Goal: Check status: Check status

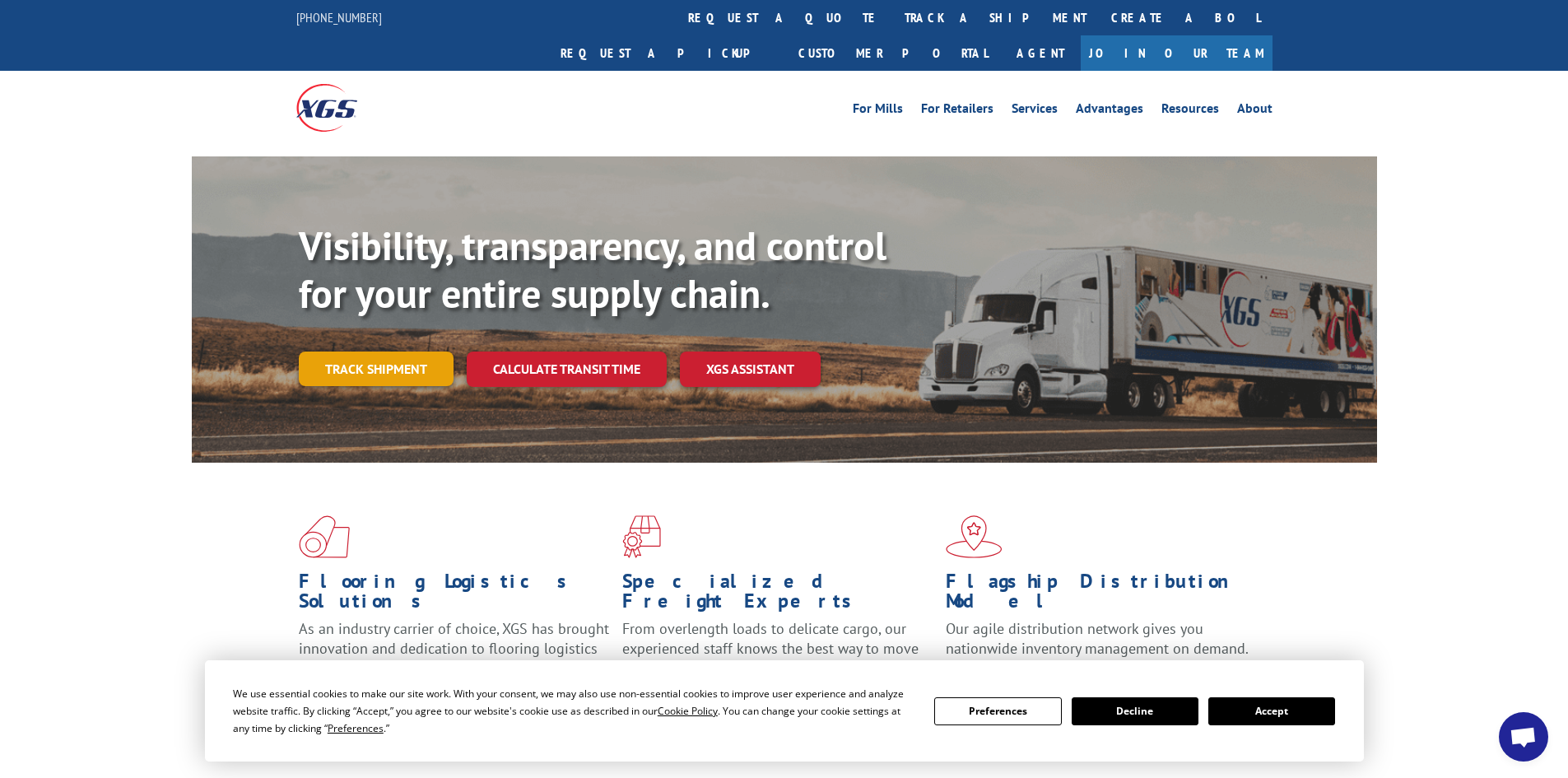
click at [394, 351] on link "Track shipment" at bounding box center [376, 368] width 155 height 34
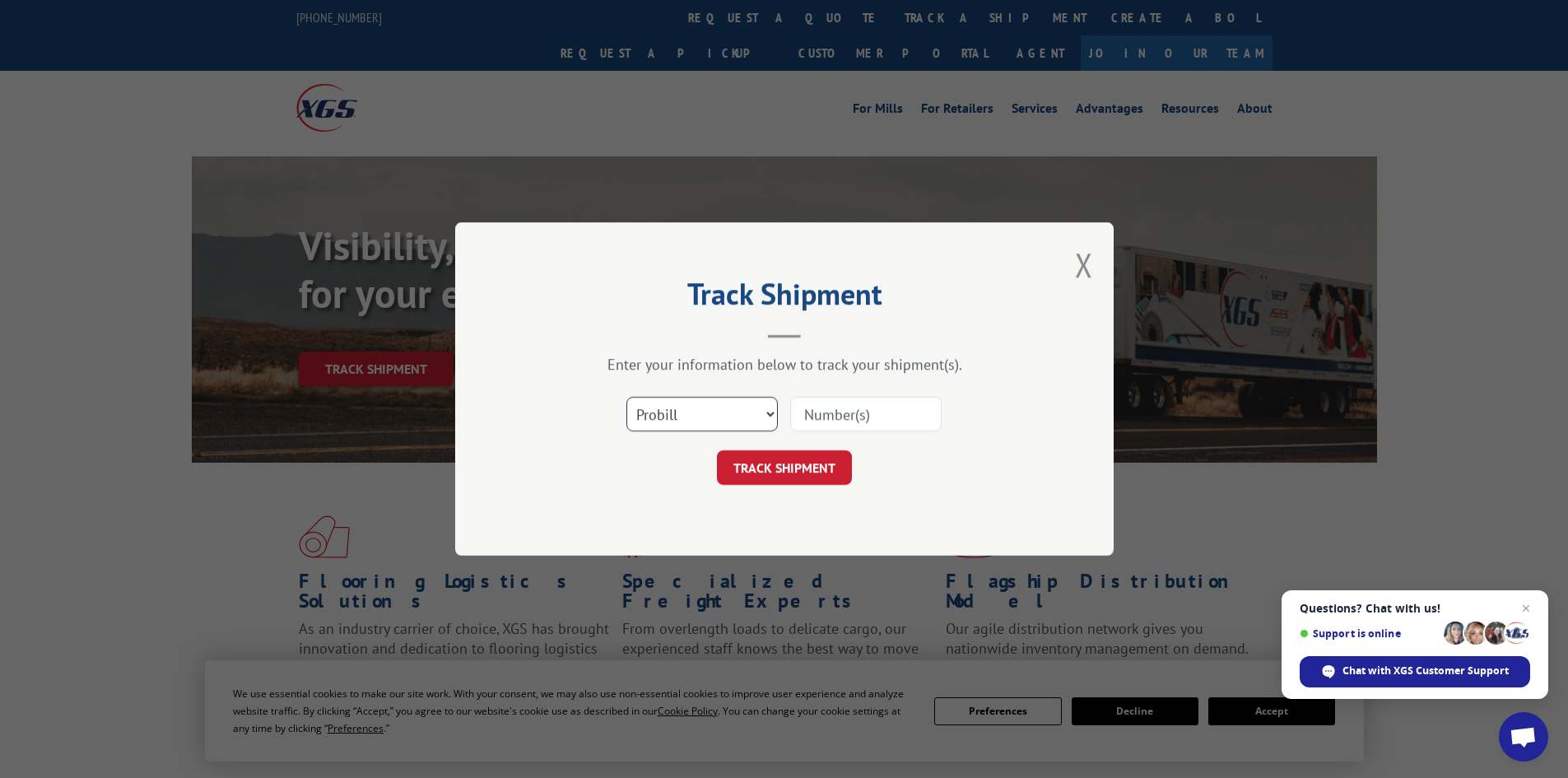
click at [744, 426] on select "Select category... Probill BOL PO" at bounding box center [702, 414] width 152 height 34
click at [673, 414] on select "Select category... Probill BOL PO" at bounding box center [702, 414] width 152 height 34
select select "bol"
click at [626, 397] on select "Select category... Probill BOL PO" at bounding box center [702, 414] width 152 height 34
click at [833, 409] on input at bounding box center [866, 414] width 152 height 34
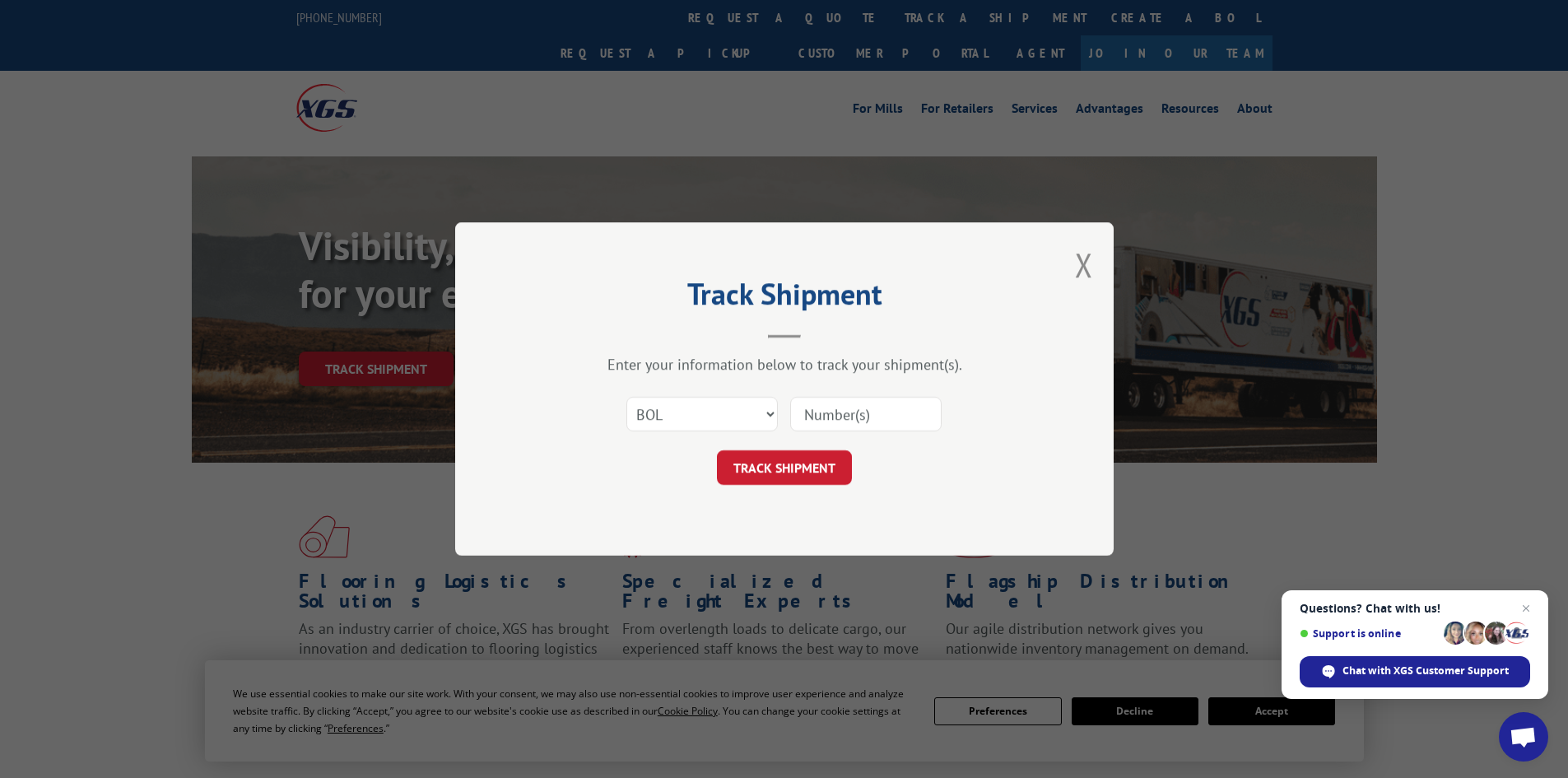
paste input "5461507"
type input "5461507"
click at [834, 460] on button "TRACK SHIPMENT" at bounding box center [784, 468] width 135 height 34
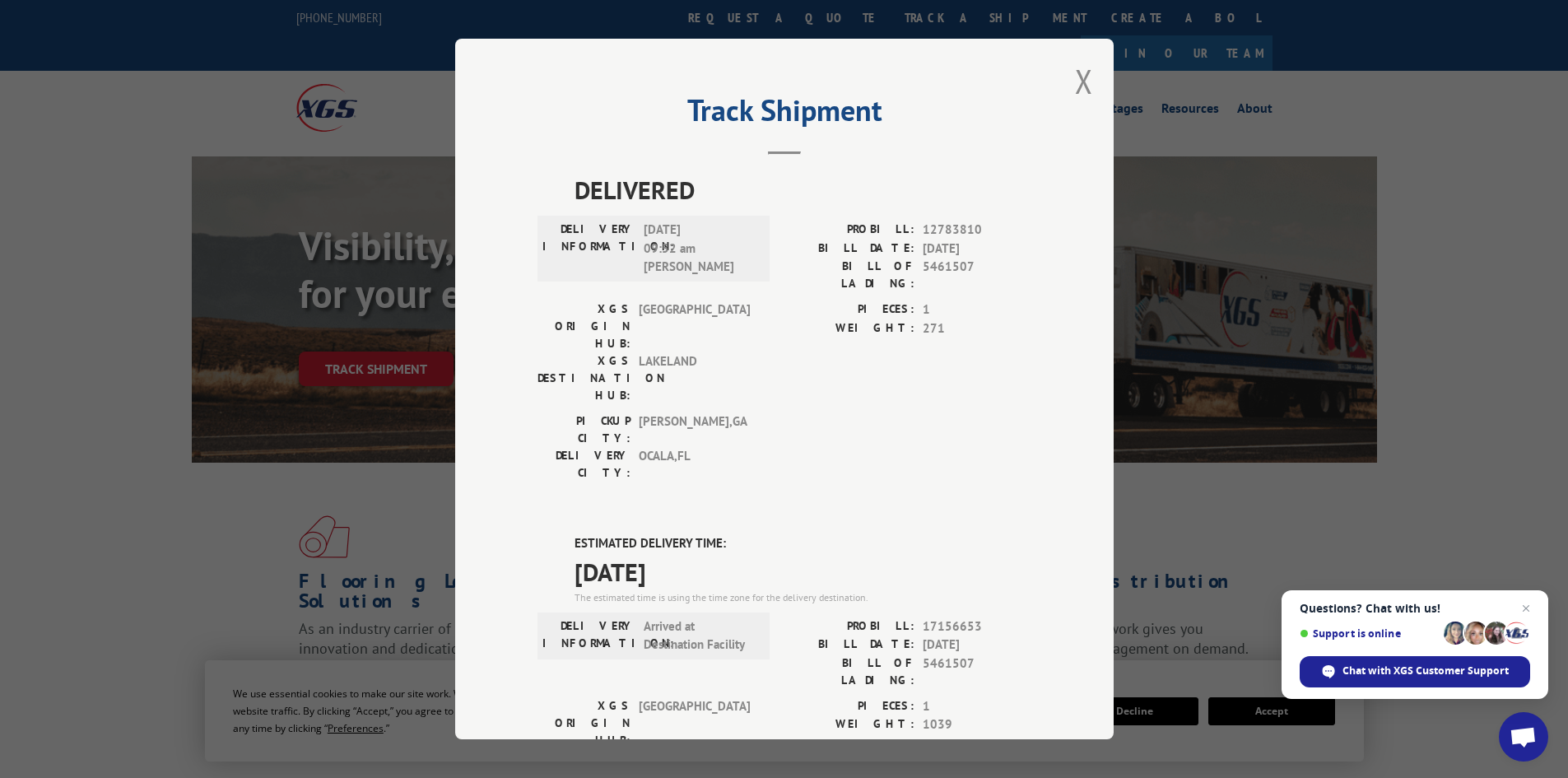
scroll to position [247, 0]
